Goal: Feedback & Contribution: Contribute content

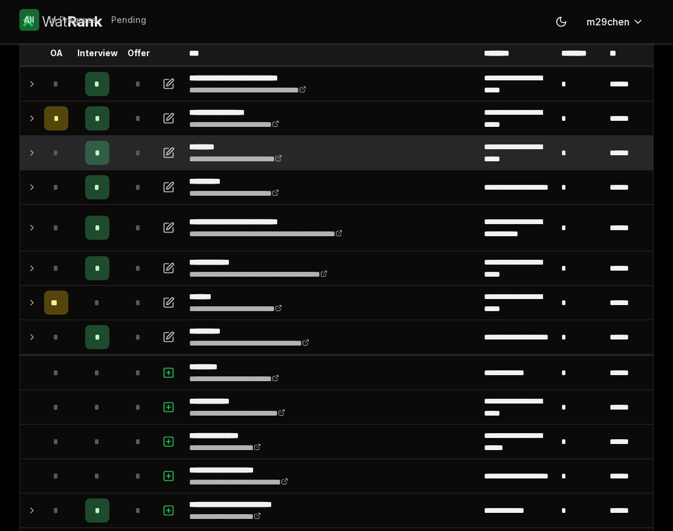
scroll to position [62, 0]
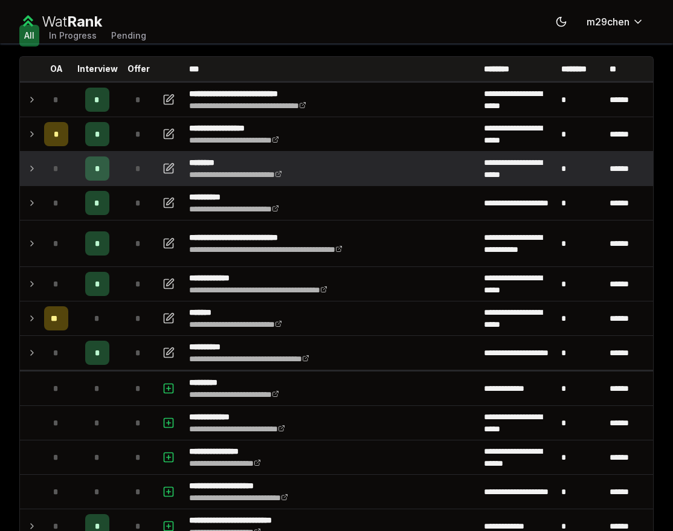
click at [28, 173] on icon at bounding box center [32, 168] width 10 height 15
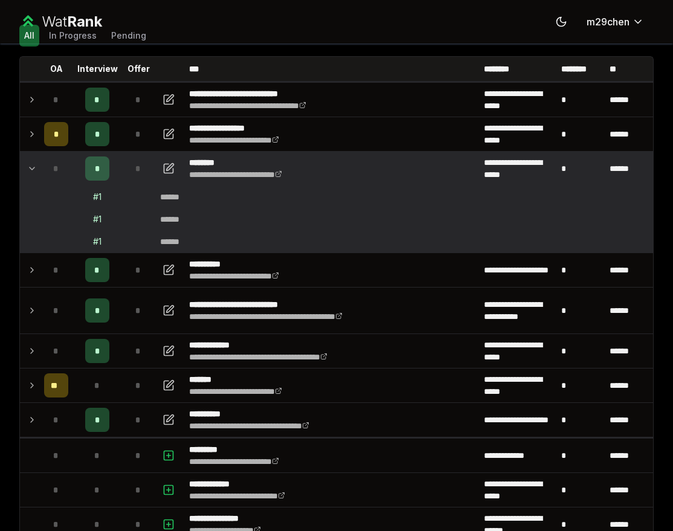
click at [101, 202] on div "# 1" at bounding box center [97, 197] width 8 height 12
click at [164, 171] on icon "button" at bounding box center [169, 168] width 12 height 15
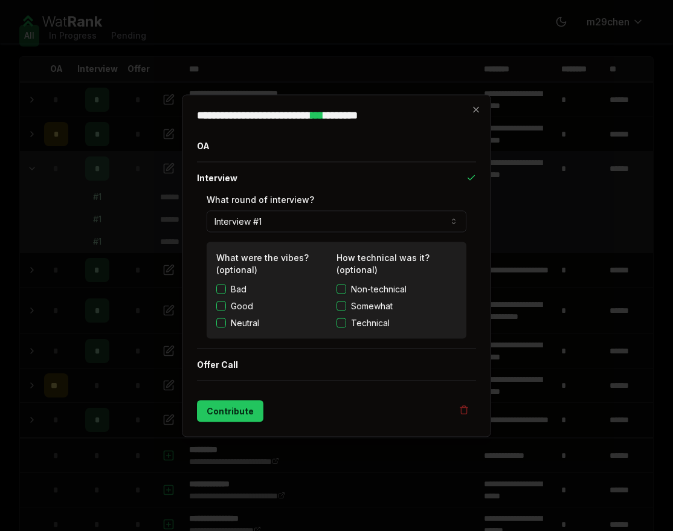
click at [225, 303] on button "Good" at bounding box center [221, 306] width 10 height 10
click at [343, 320] on button "Technical" at bounding box center [342, 323] width 10 height 10
click at [238, 414] on button "Contribute" at bounding box center [230, 411] width 66 height 22
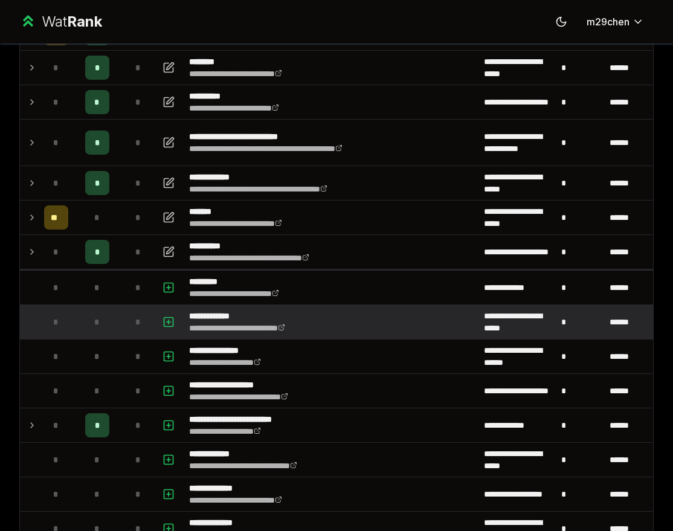
scroll to position [209, 0]
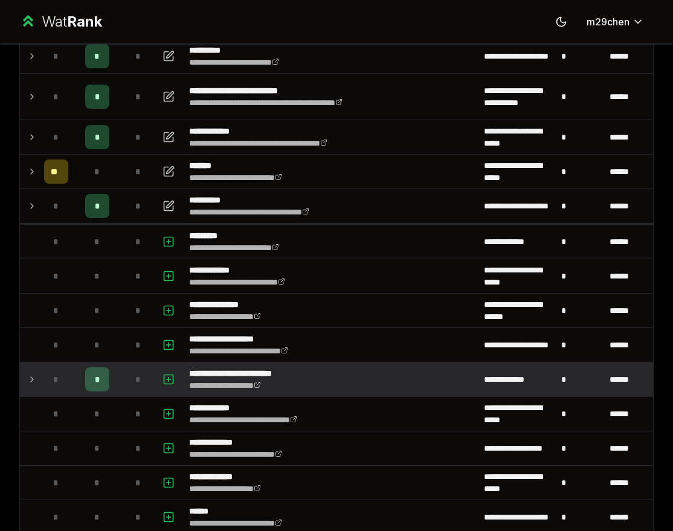
click at [30, 384] on icon at bounding box center [32, 379] width 10 height 15
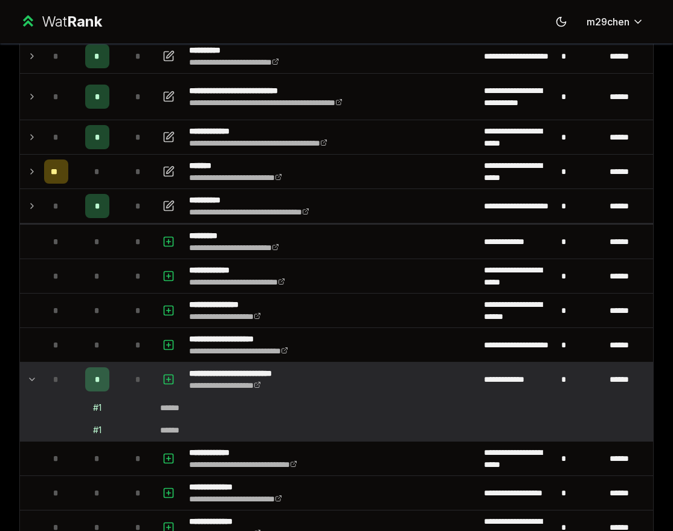
click at [35, 380] on icon at bounding box center [32, 379] width 10 height 15
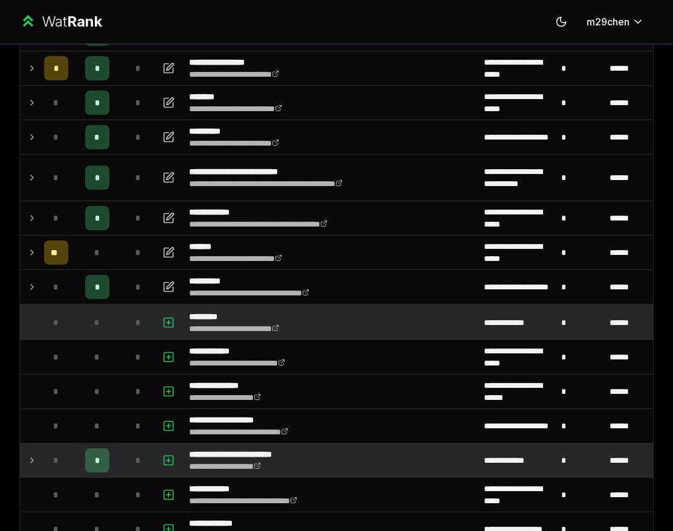
scroll to position [70, 0]
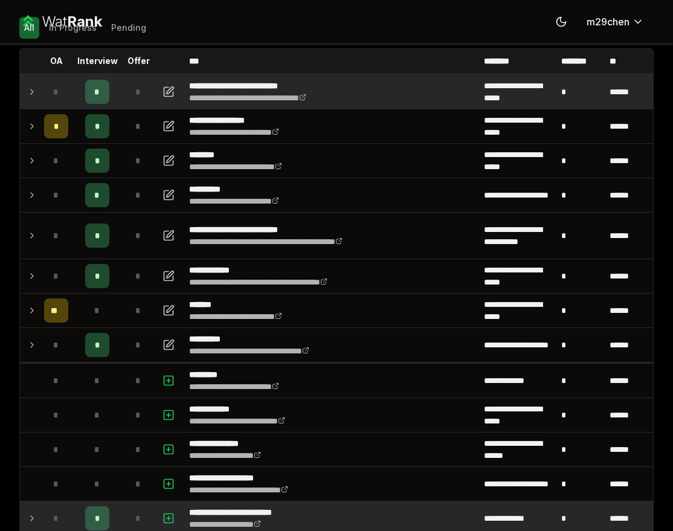
click at [28, 94] on icon at bounding box center [32, 92] width 10 height 15
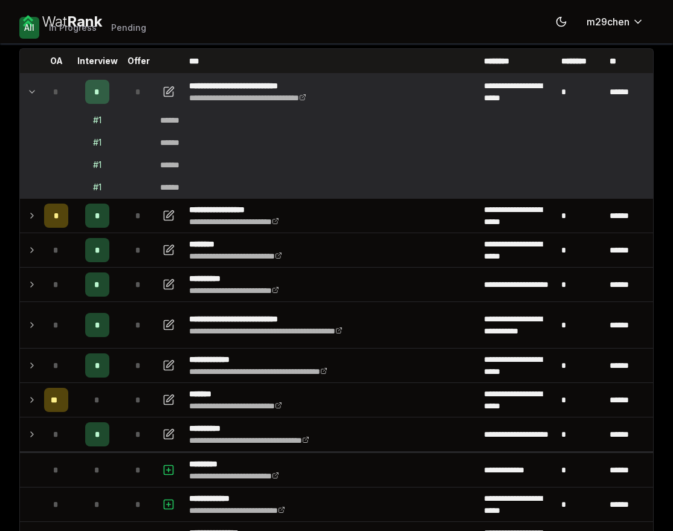
click at [170, 106] on td at bounding box center [169, 92] width 29 height 34
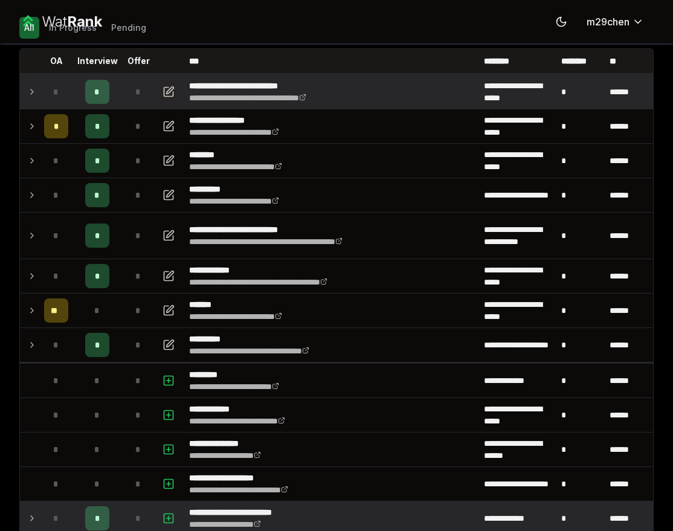
click at [172, 87] on icon "button" at bounding box center [169, 92] width 12 height 15
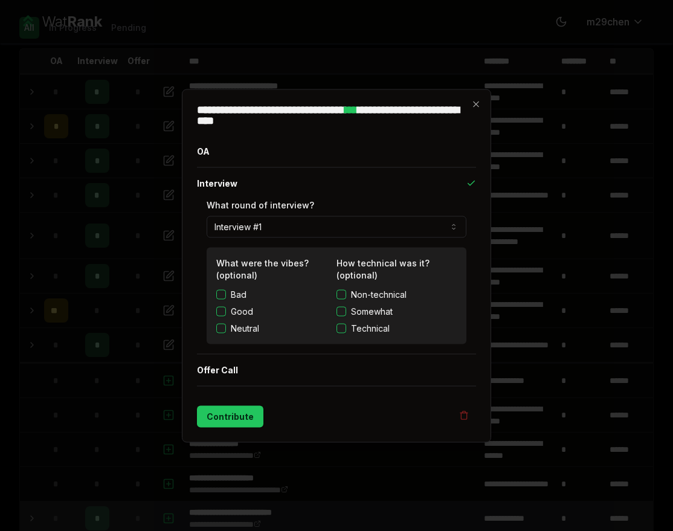
click at [348, 295] on label "Non-technical" at bounding box center [397, 294] width 120 height 12
click at [346, 295] on button "Non-technical" at bounding box center [342, 295] width 10 height 10
click at [224, 308] on button "Good" at bounding box center [221, 311] width 10 height 10
click at [234, 413] on button "Contribute" at bounding box center [230, 417] width 66 height 22
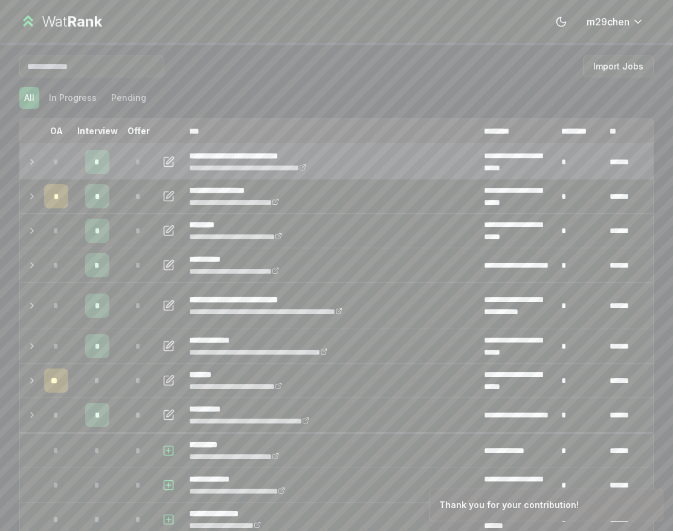
click at [32, 160] on icon at bounding box center [32, 162] width 10 height 15
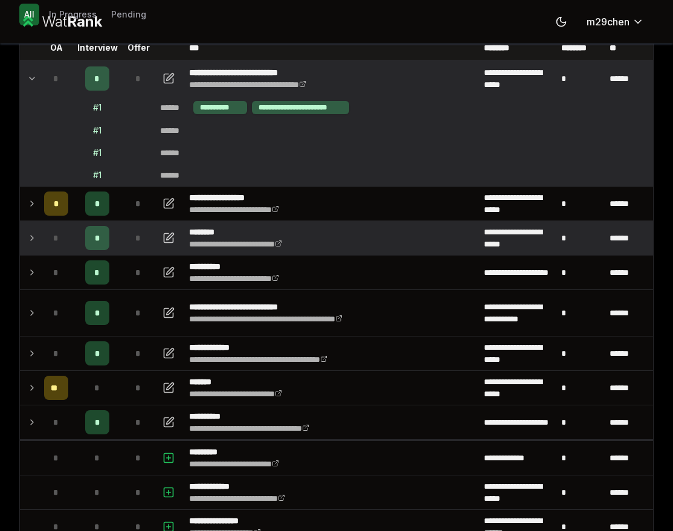
scroll to position [86, 0]
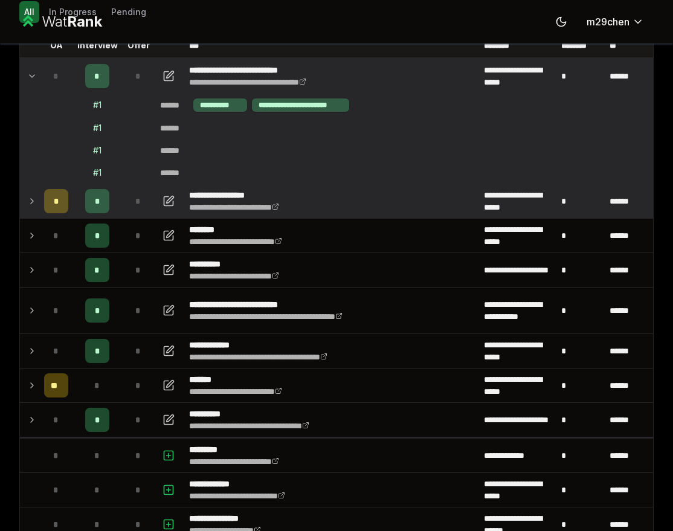
click at [31, 189] on td at bounding box center [29, 201] width 19 height 34
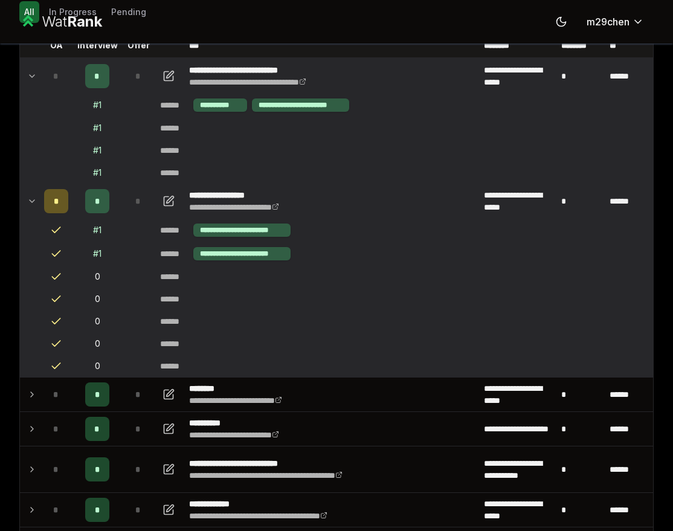
click at [24, 196] on td at bounding box center [29, 201] width 19 height 34
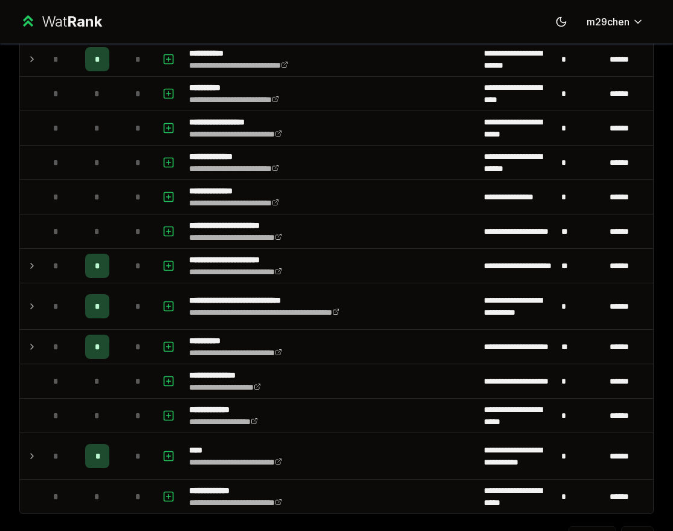
scroll to position [1564, 0]
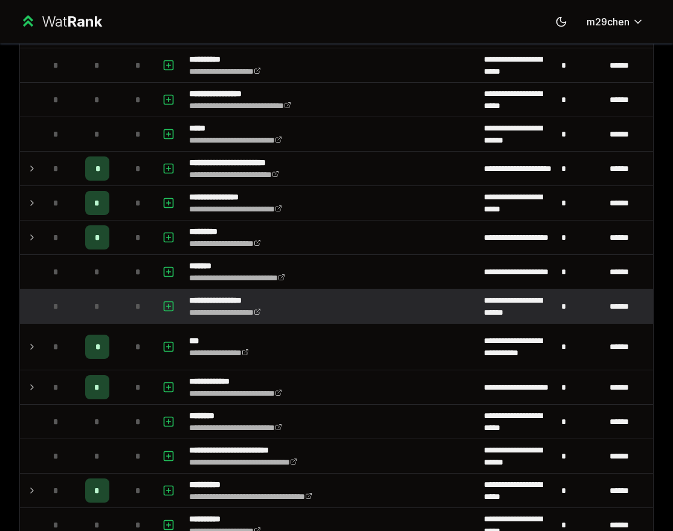
scroll to position [179, 0]
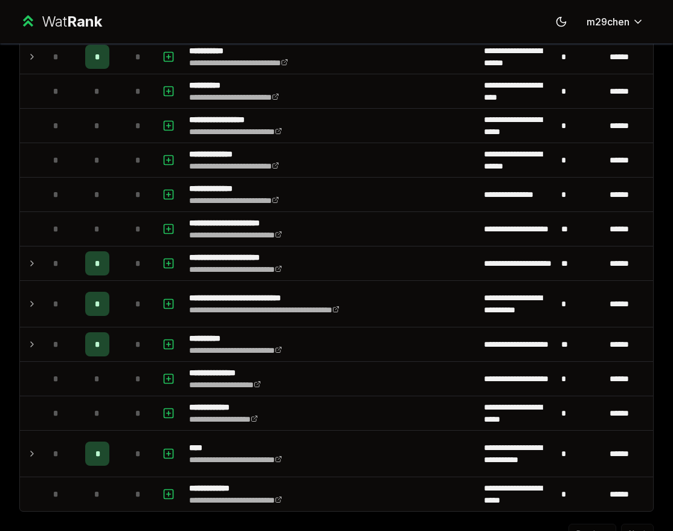
scroll to position [1473, 0]
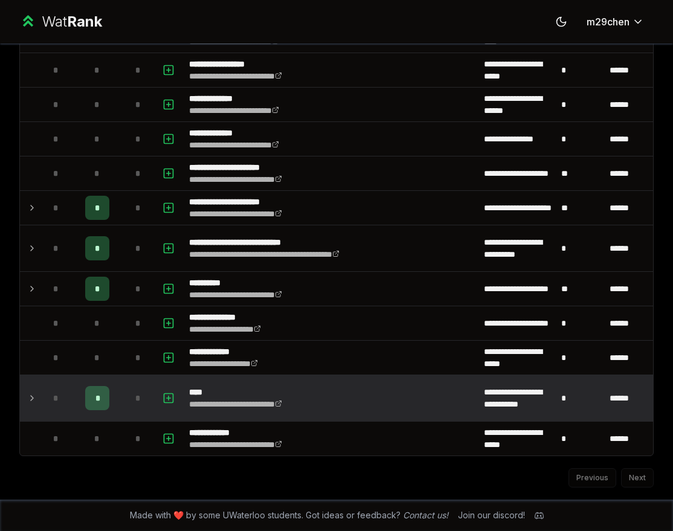
click at [102, 412] on td "*" at bounding box center [97, 398] width 48 height 46
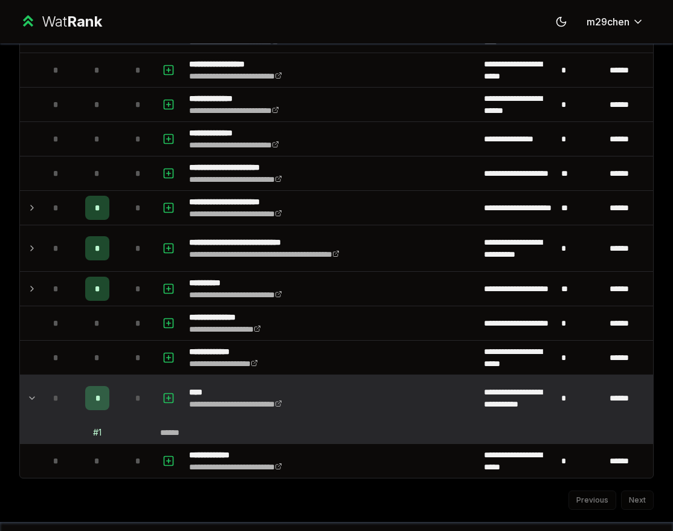
click at [101, 398] on div "*" at bounding box center [97, 398] width 24 height 24
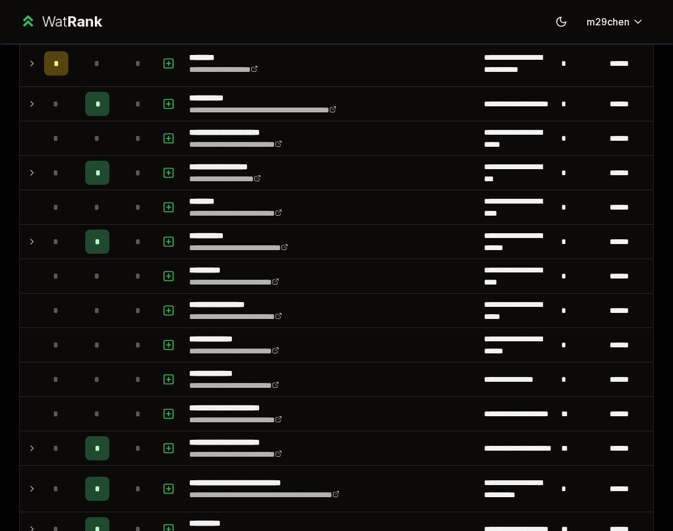
scroll to position [1299, 0]
